Goal: Navigation & Orientation: Go to known website

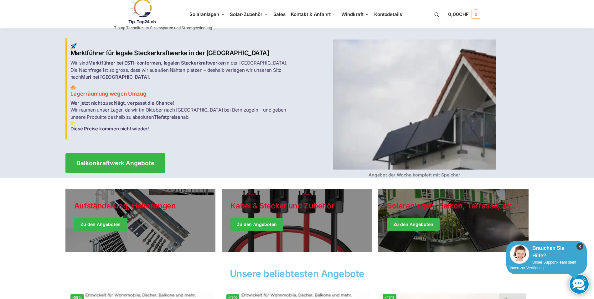
click at [582, 248] on icon "×" at bounding box center [580, 246] width 7 height 7
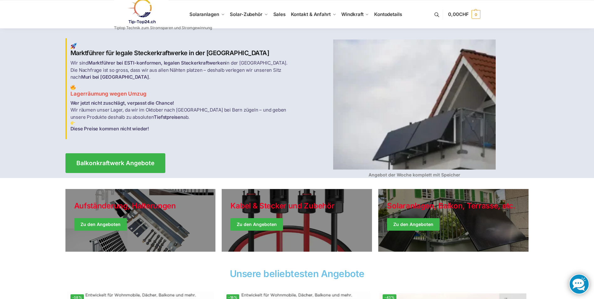
click at [208, 13] on link at bounding box center [163, 11] width 98 height 25
click at [139, 11] on img at bounding box center [141, 11] width 55 height 25
